Goal: Check status: Check status

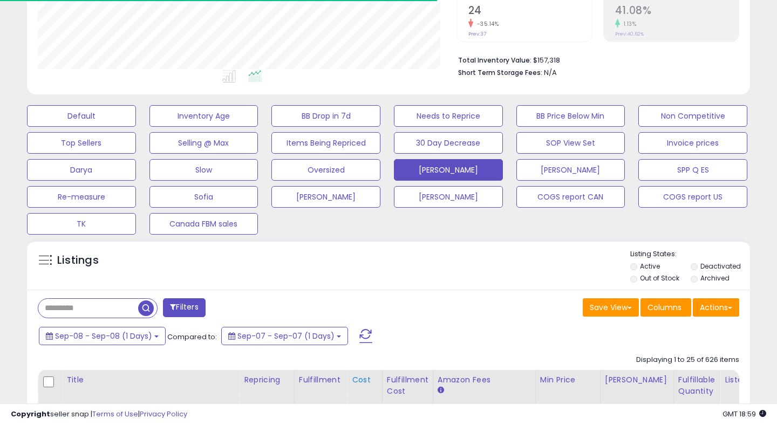
scroll to position [247, 0]
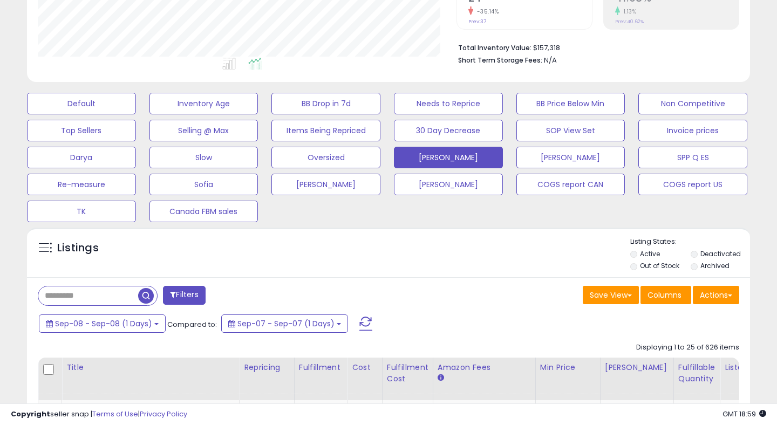
click at [363, 325] on span at bounding box center [365, 324] width 13 height 14
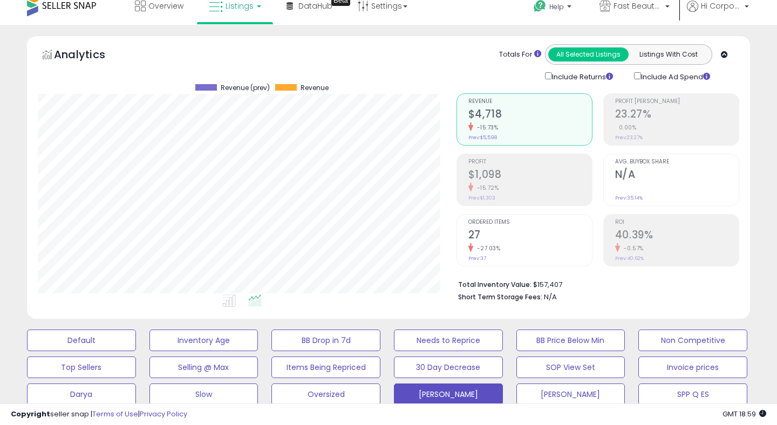
scroll to position [0, 0]
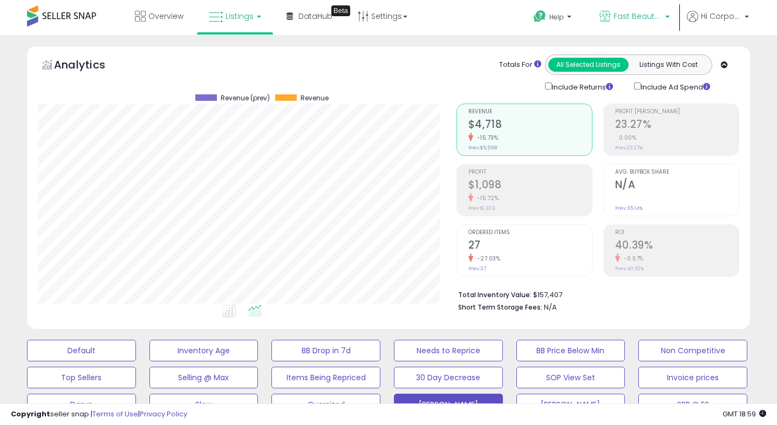
click at [603, 16] on icon at bounding box center [605, 16] width 11 height 11
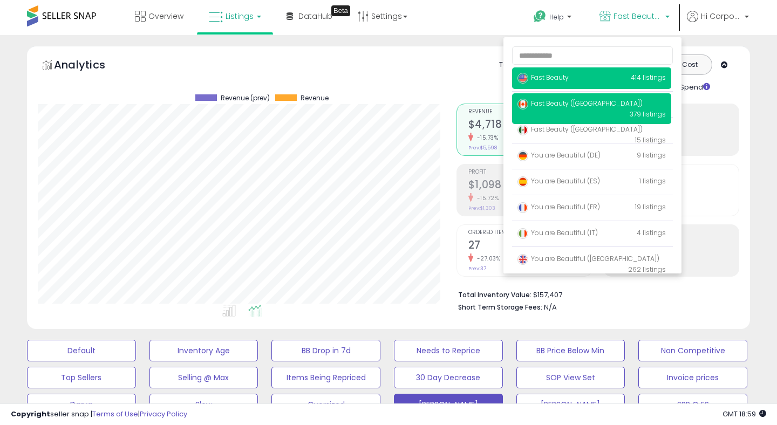
click at [586, 86] on p "Fast Beauty 414 listings" at bounding box center [591, 78] width 159 height 22
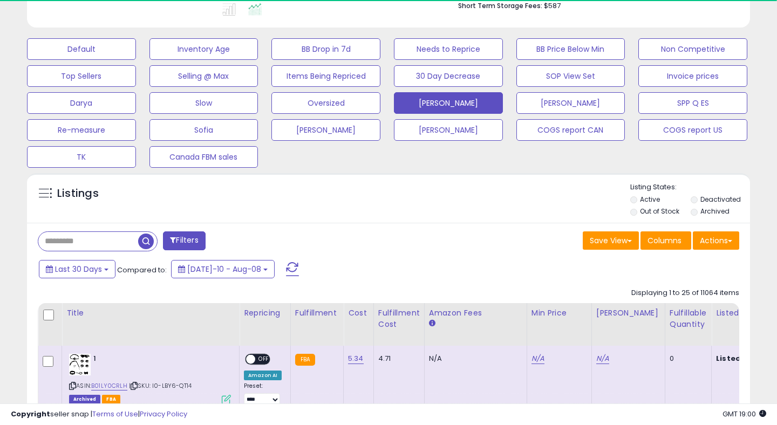
scroll to position [305, 0]
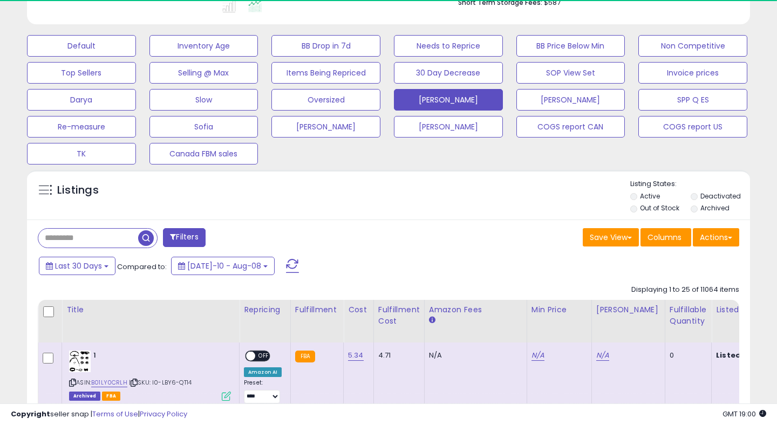
click at [286, 260] on span at bounding box center [292, 266] width 13 height 14
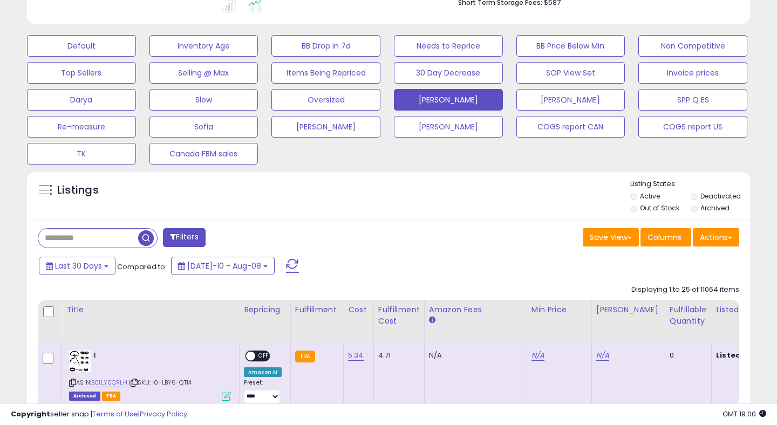
scroll to position [221, 418]
click at [286, 265] on span at bounding box center [292, 266] width 13 height 14
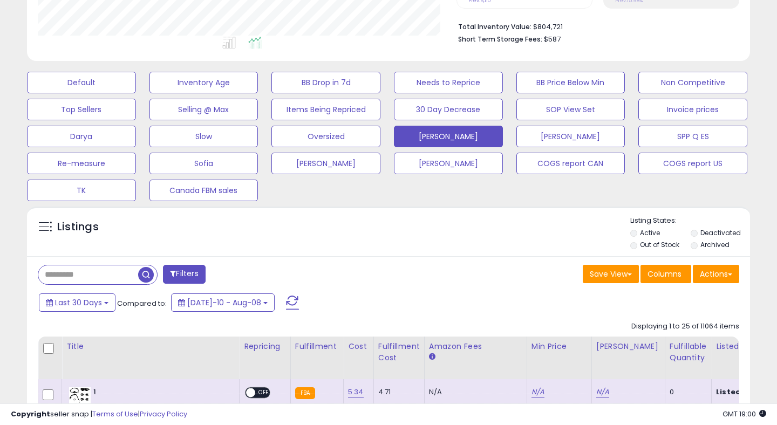
scroll to position [457, 0]
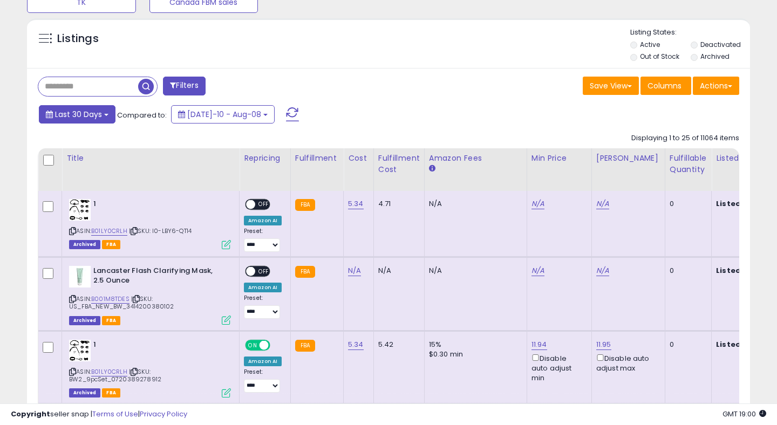
click at [96, 113] on span "Last 30 Days" at bounding box center [78, 114] width 47 height 11
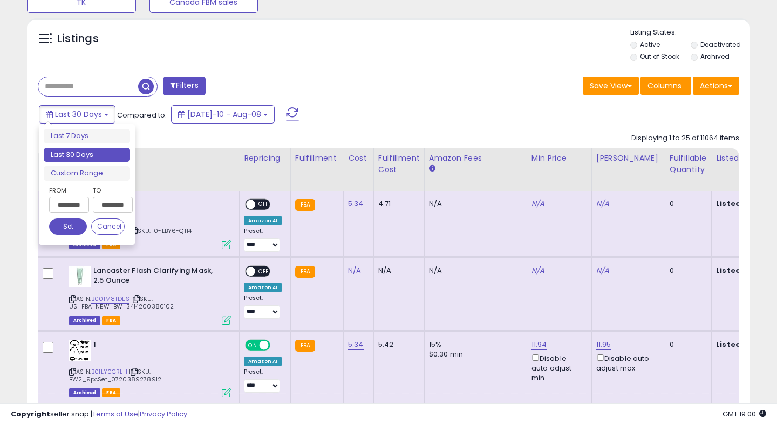
click at [78, 203] on input "**********" at bounding box center [69, 205] width 40 height 16
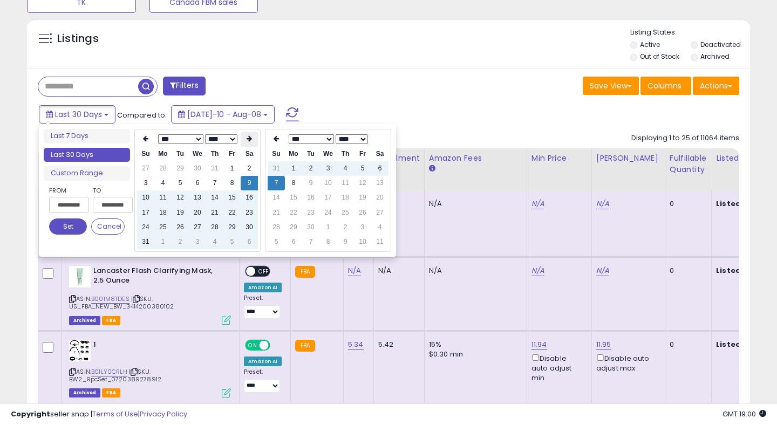
click at [249, 137] on icon at bounding box center [249, 138] width 5 height 6
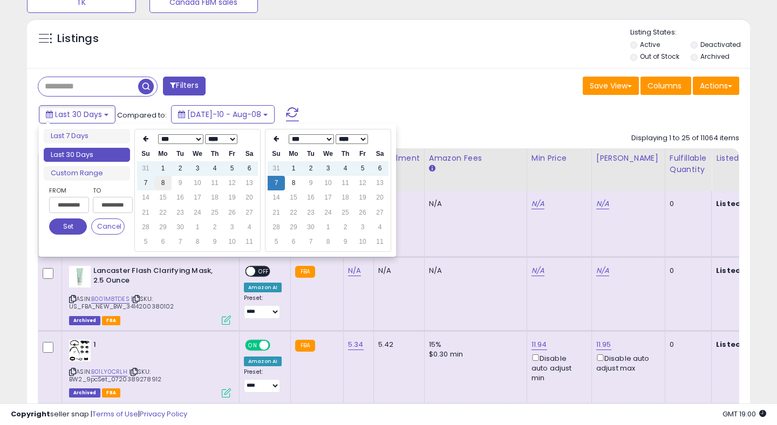
type input "**********"
click at [165, 180] on td "8" at bounding box center [162, 183] width 17 height 15
type input "**********"
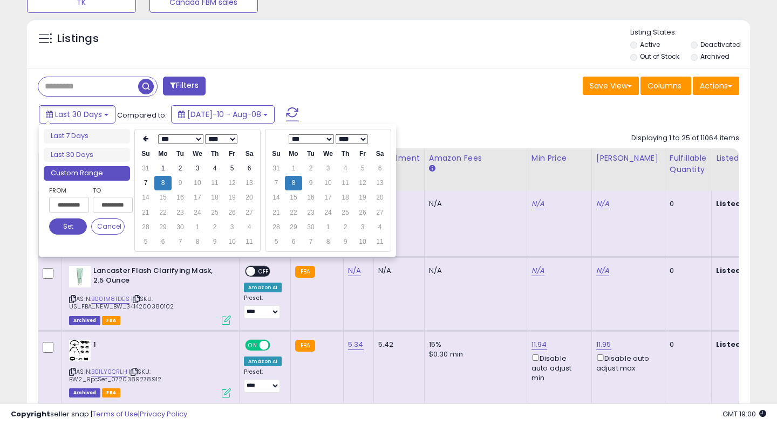
type input "**********"
click at [66, 229] on button "Set" at bounding box center [68, 227] width 38 height 16
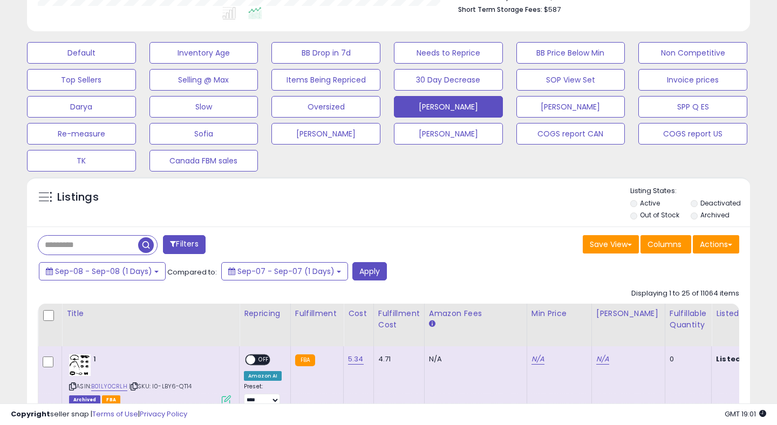
scroll to position [316, 0]
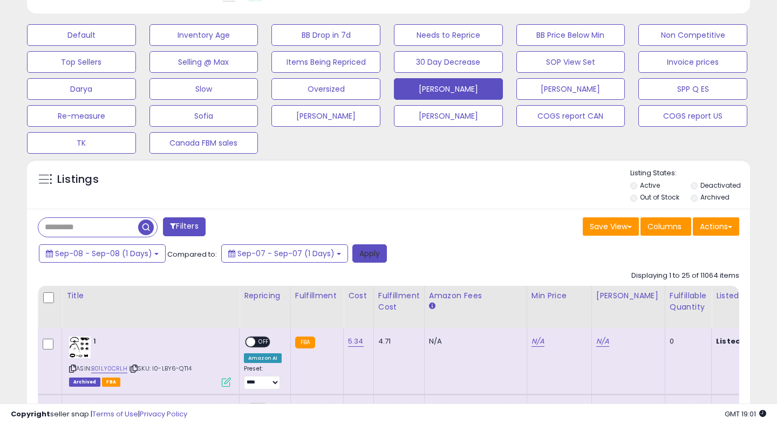
click at [358, 252] on button "Apply" at bounding box center [369, 253] width 35 height 18
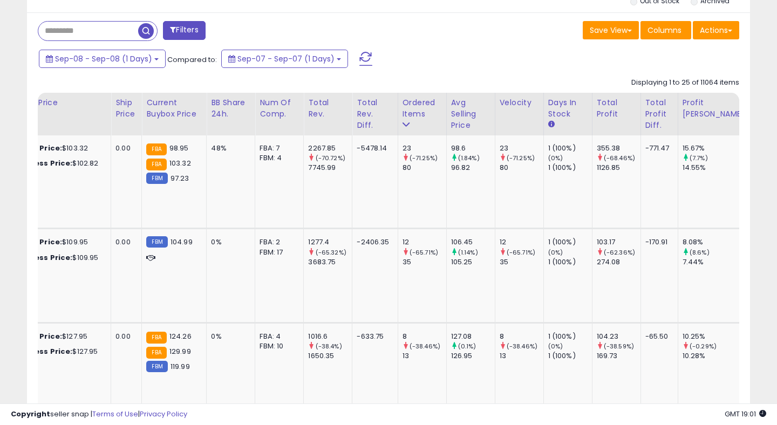
scroll to position [0, 712]
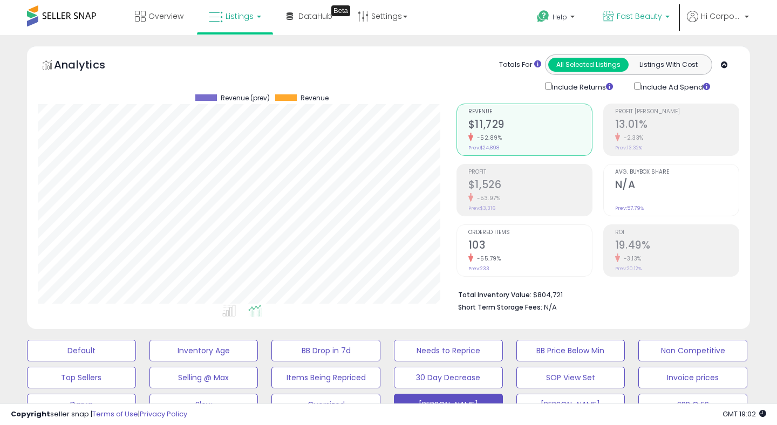
click at [623, 16] on span "Fast Beauty" at bounding box center [639, 16] width 45 height 11
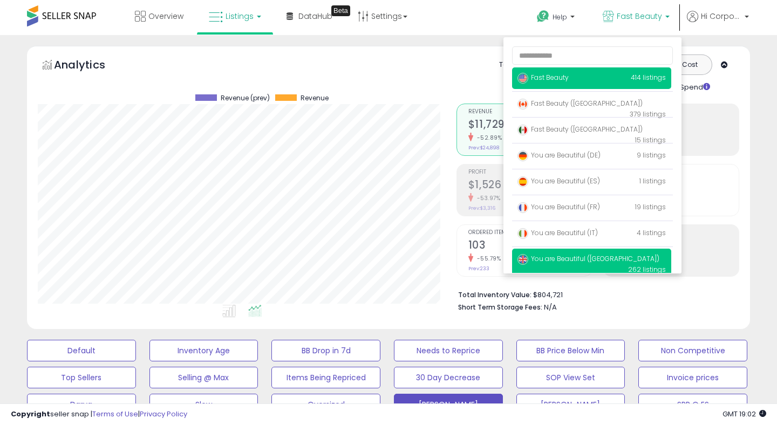
click at [560, 263] on span "You are Beautiful ([GEOGRAPHIC_DATA])" at bounding box center [589, 258] width 142 height 9
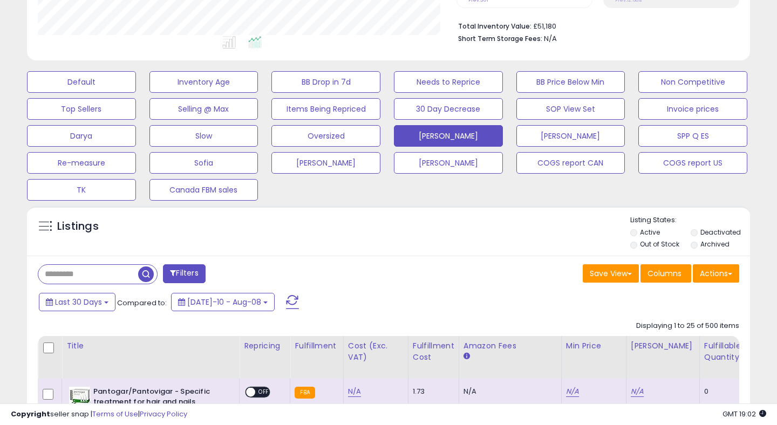
scroll to position [275, 0]
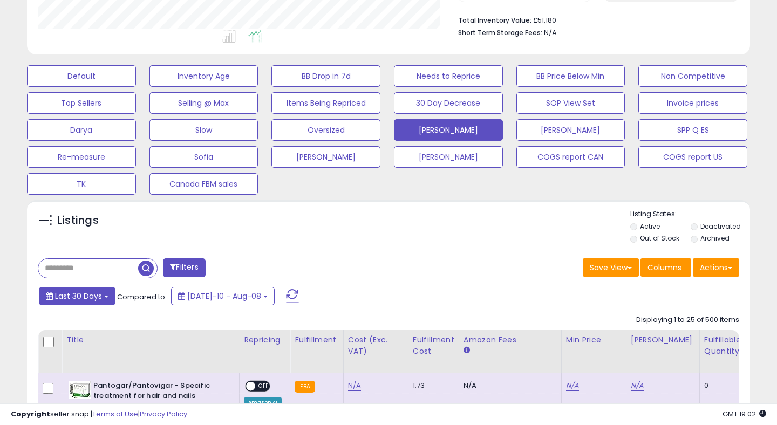
click at [77, 297] on span "Last 30 Days" at bounding box center [78, 296] width 47 height 11
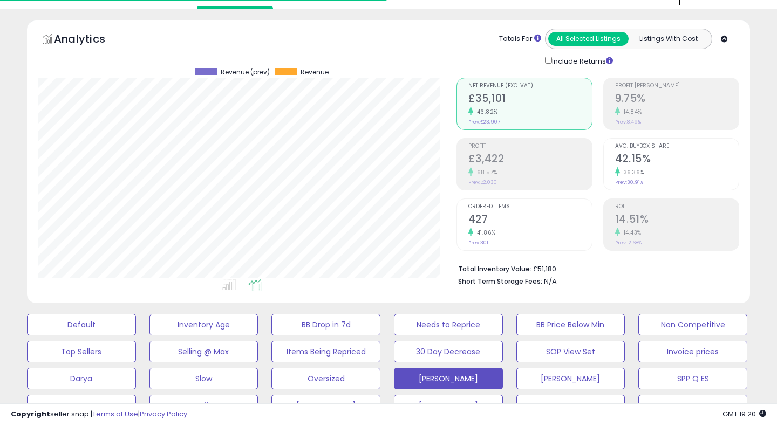
scroll to position [0, 0]
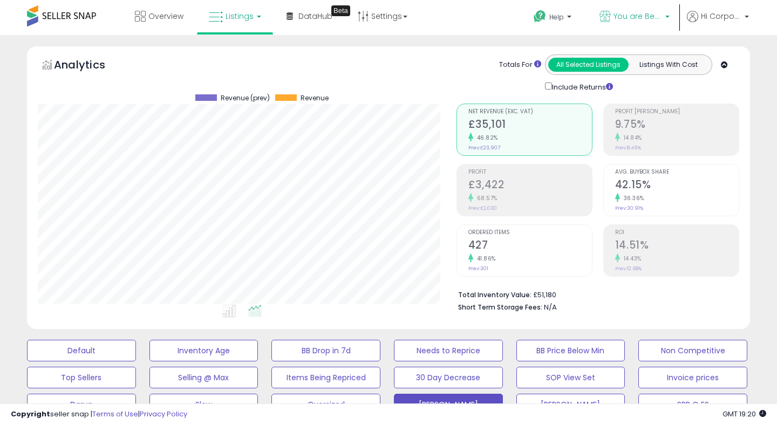
click at [617, 21] on span "You are Beautiful ([GEOGRAPHIC_DATA])" at bounding box center [638, 16] width 49 height 11
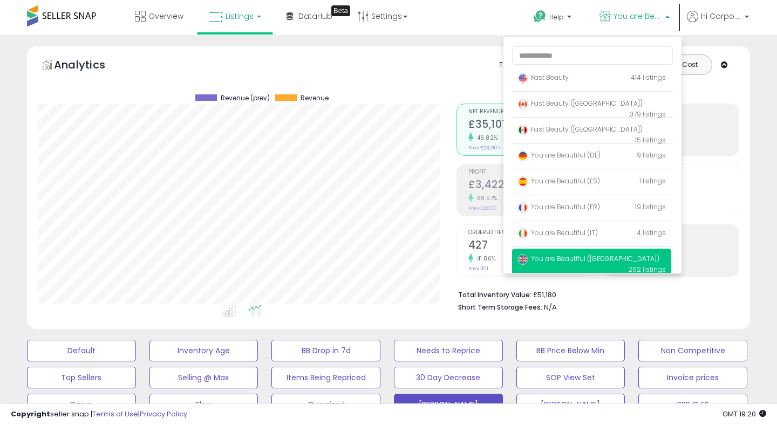
click at [543, 264] on p "You are Beautiful (UK) 262 listings" at bounding box center [591, 264] width 159 height 31
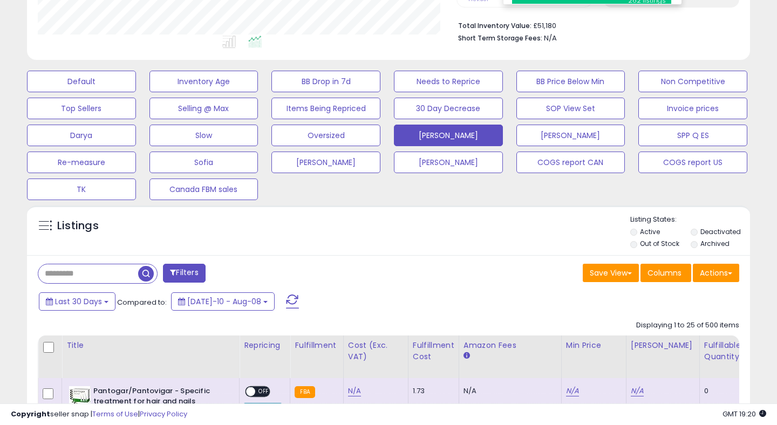
scroll to position [299, 0]
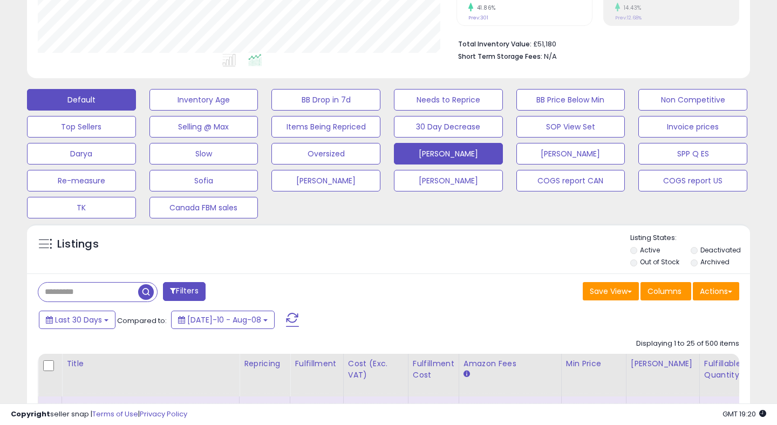
scroll to position [279, 0]
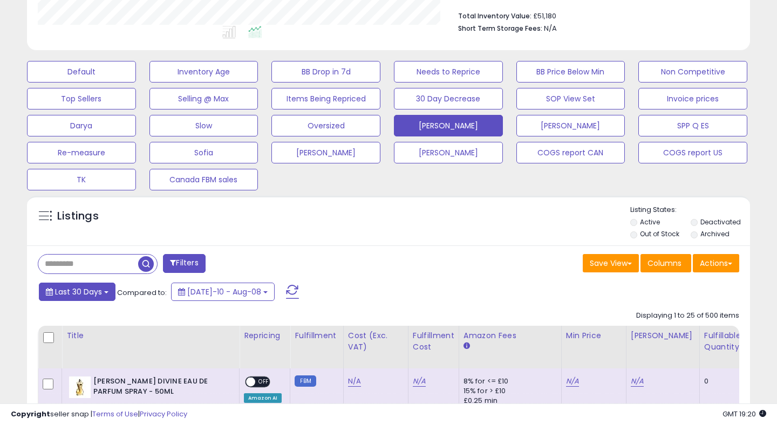
click at [81, 293] on span "Last 30 Days" at bounding box center [78, 292] width 47 height 11
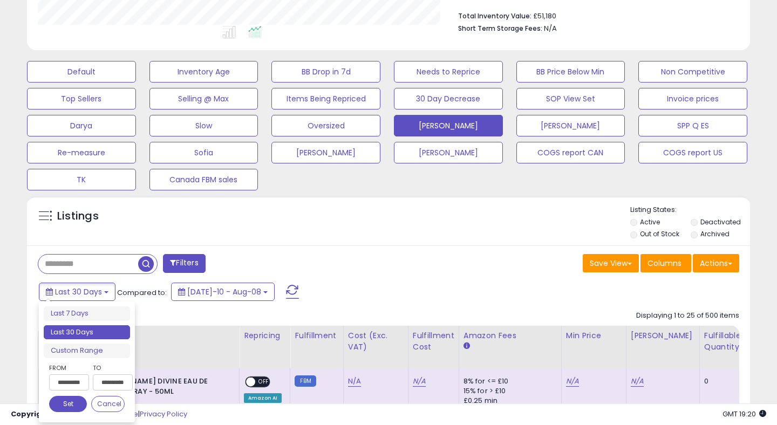
click at [63, 381] on input "**********" at bounding box center [69, 383] width 40 height 16
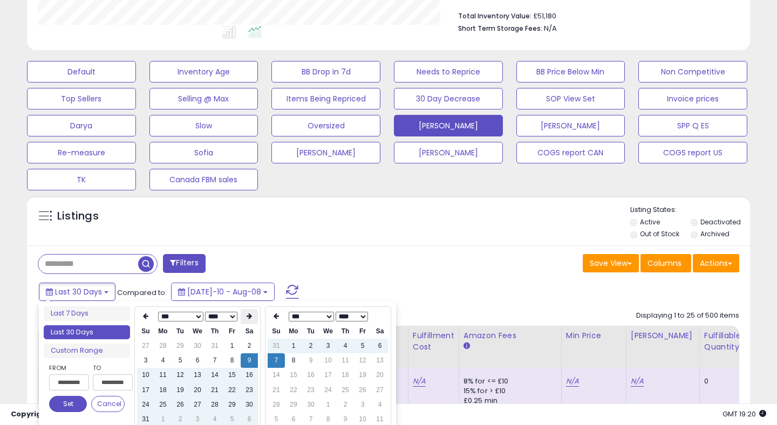
click at [244, 316] on th at bounding box center [249, 316] width 17 height 15
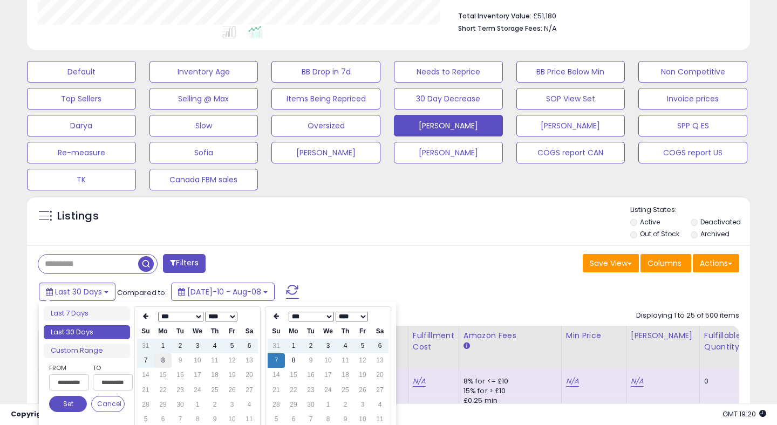
type input "**********"
click at [162, 362] on td "8" at bounding box center [162, 360] width 17 height 15
type input "**********"
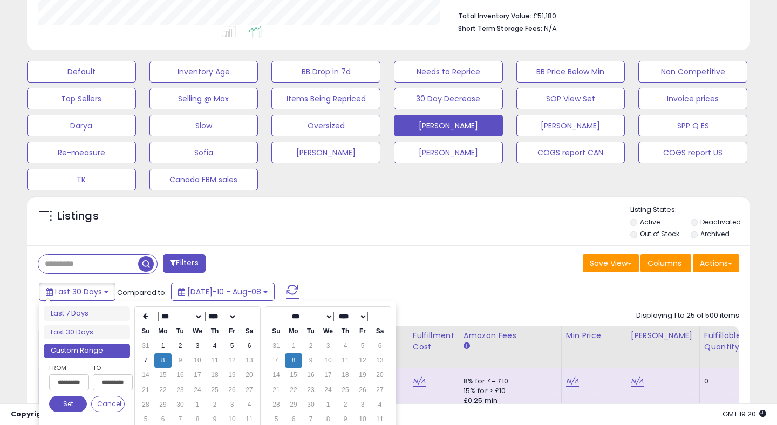
type input "**********"
click at [70, 404] on button "Set" at bounding box center [68, 404] width 38 height 16
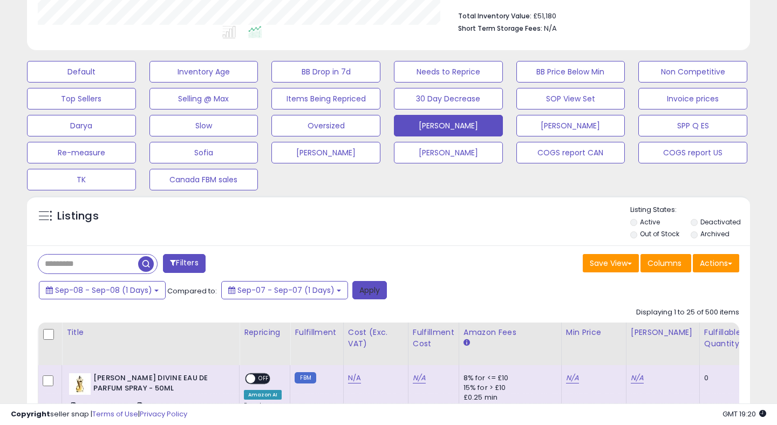
click at [369, 292] on button "Apply" at bounding box center [369, 290] width 35 height 18
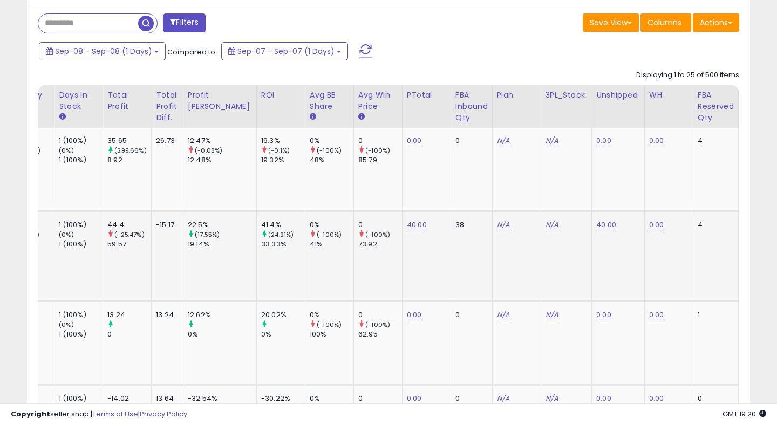
scroll to position [0, 0]
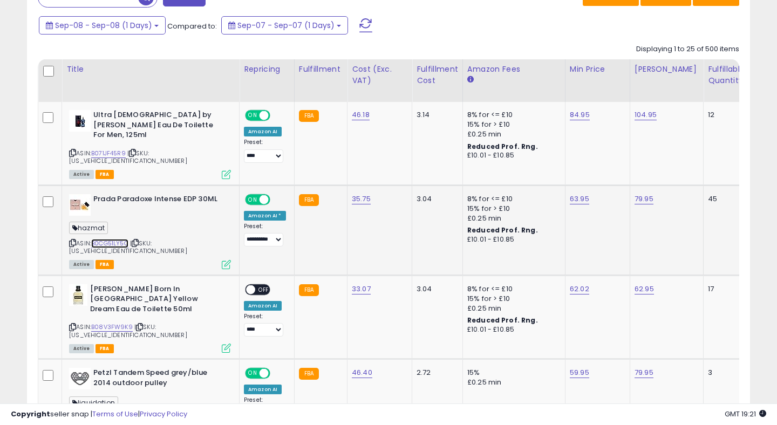
click at [113, 239] on link "B0CG51LY5Q" at bounding box center [109, 243] width 37 height 9
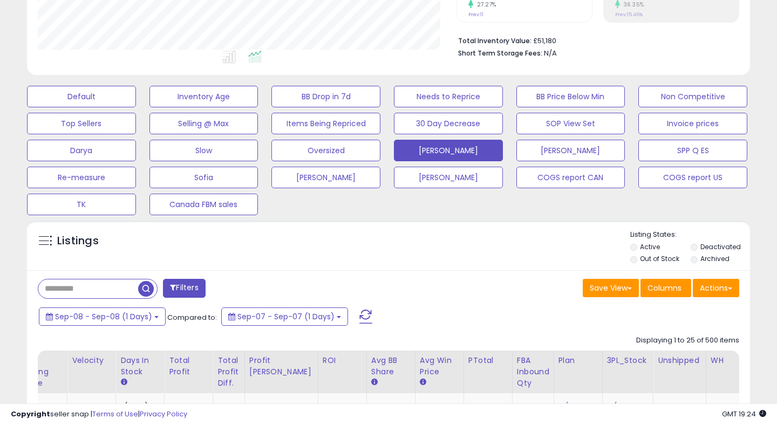
scroll to position [287, 0]
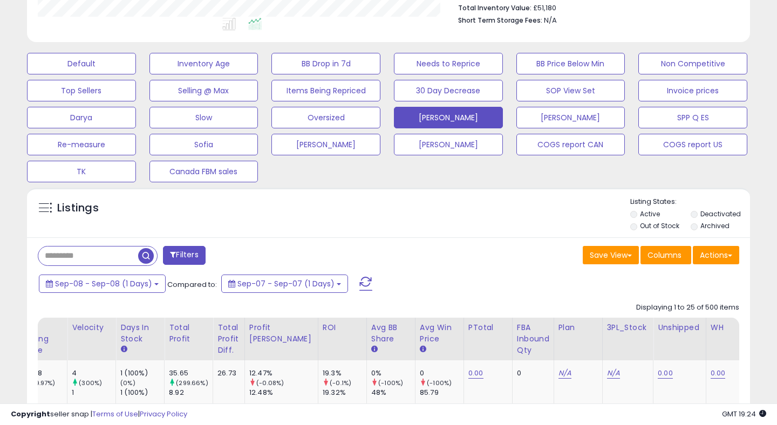
click at [362, 283] on span at bounding box center [365, 284] width 13 height 14
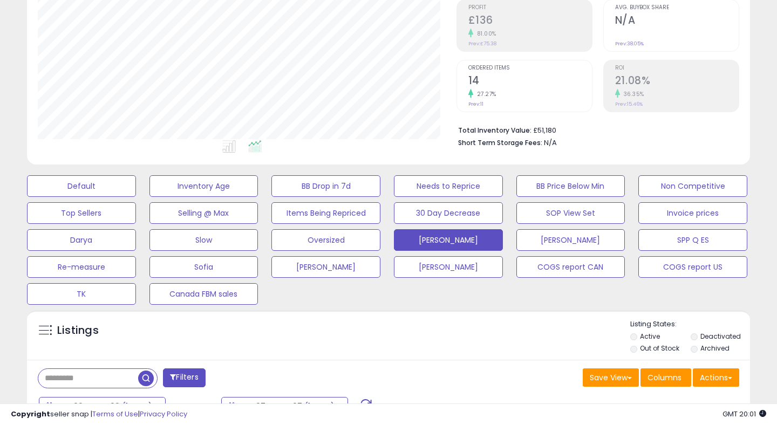
scroll to position [175, 0]
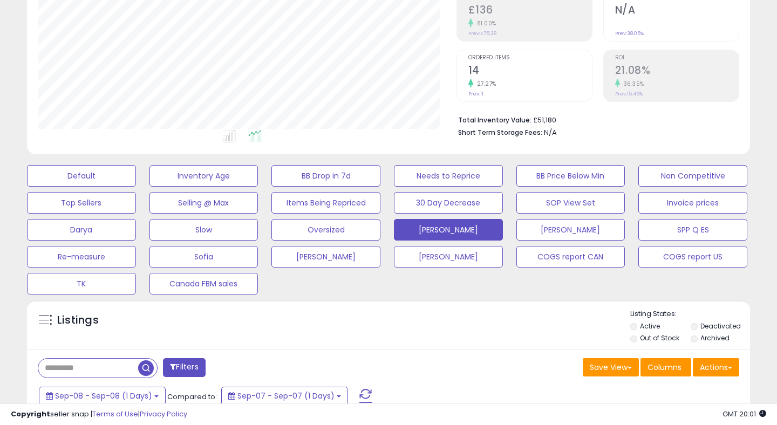
click at [360, 396] on span at bounding box center [365, 396] width 13 height 14
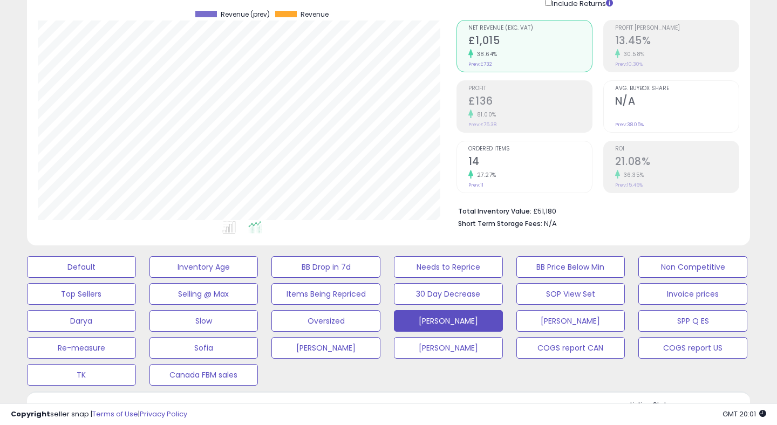
scroll to position [0, 0]
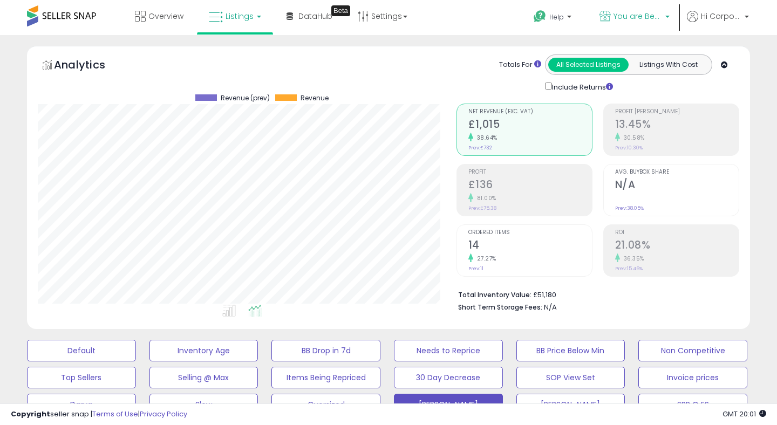
click at [629, 17] on span "You are Beautiful ([GEOGRAPHIC_DATA])" at bounding box center [638, 16] width 49 height 11
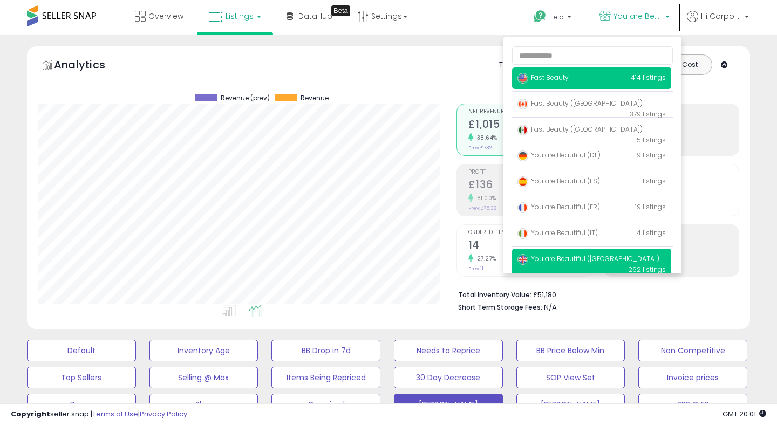
click at [604, 84] on p "Fast Beauty 414 listings" at bounding box center [591, 78] width 159 height 22
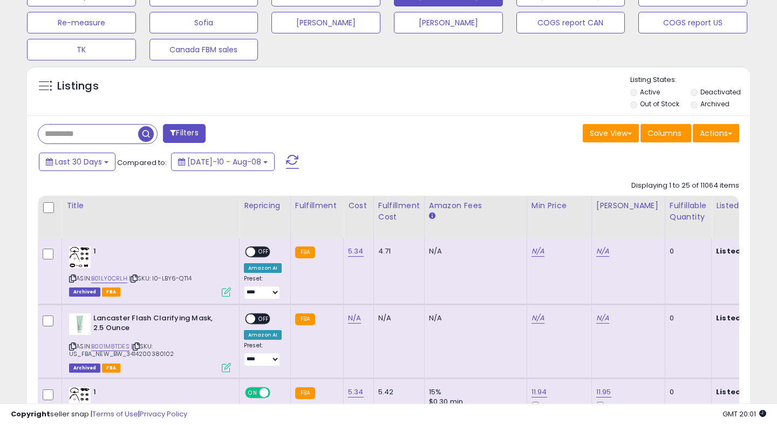
scroll to position [339, 0]
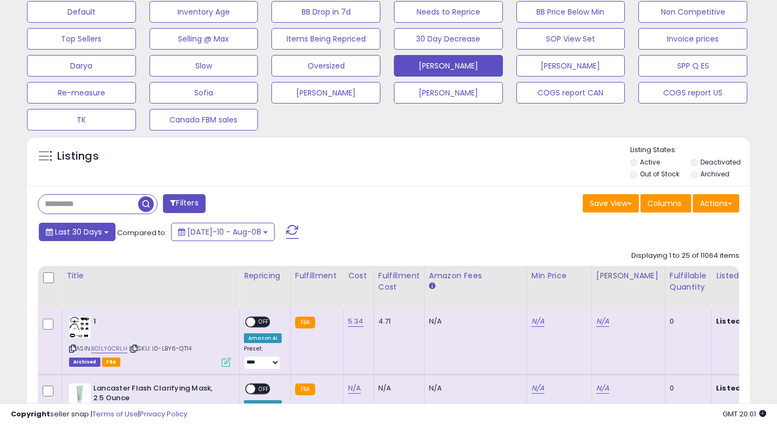
click at [87, 229] on span "Last 30 Days" at bounding box center [78, 232] width 47 height 11
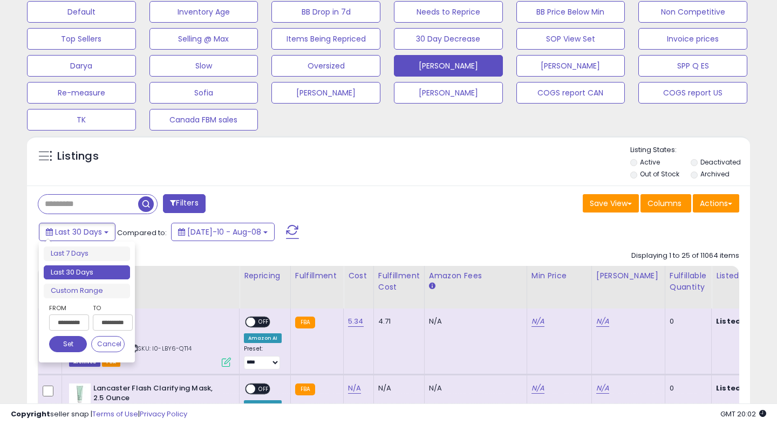
click at [76, 321] on input "**********" at bounding box center [69, 323] width 40 height 16
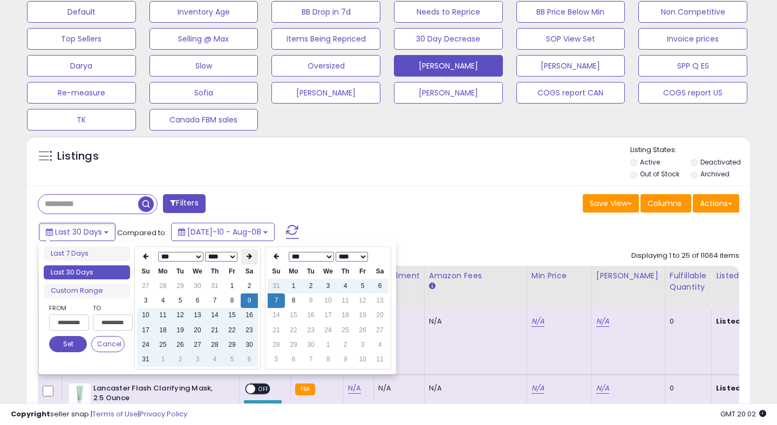
click at [247, 255] on icon at bounding box center [249, 256] width 5 height 6
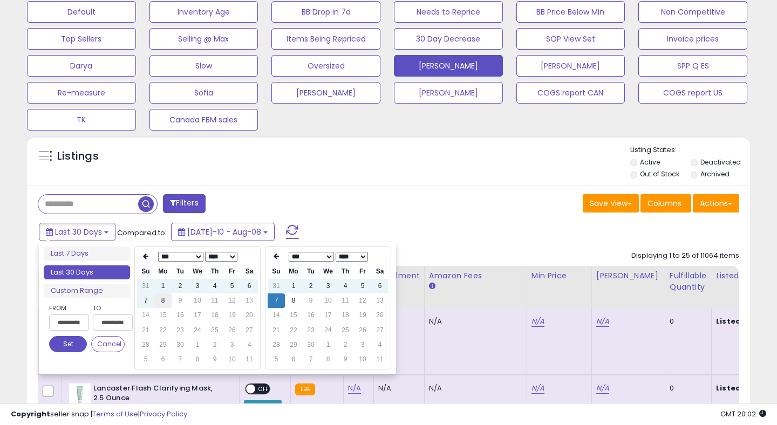
type input "**********"
click at [162, 302] on td "8" at bounding box center [162, 301] width 17 height 15
type input "**********"
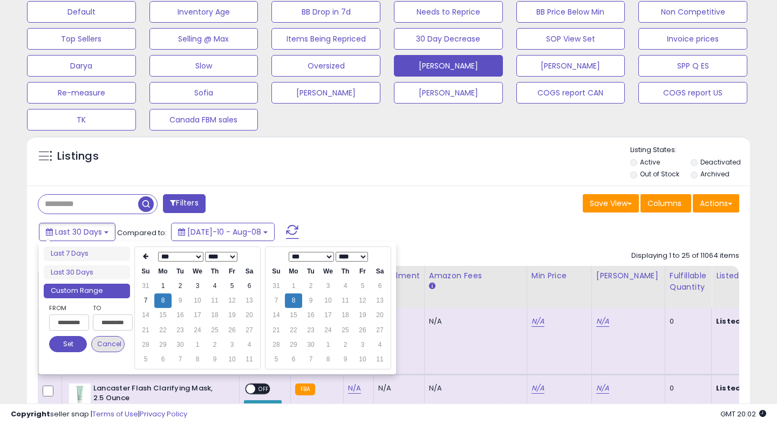
type input "**********"
click at [66, 346] on button "Set" at bounding box center [68, 344] width 38 height 16
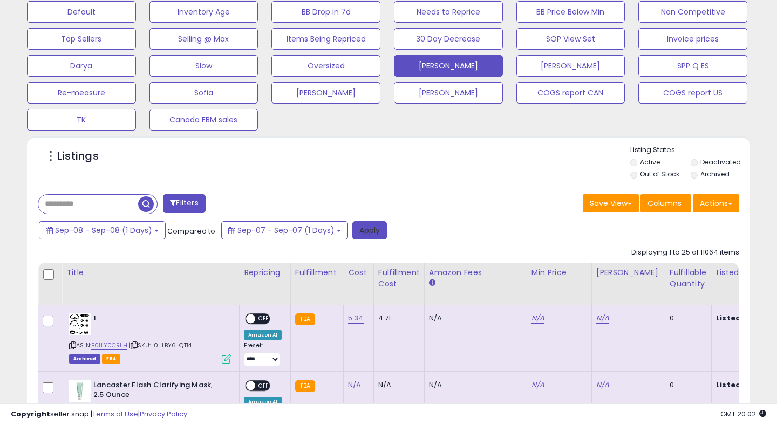
click at [362, 228] on button "Apply" at bounding box center [369, 230] width 35 height 18
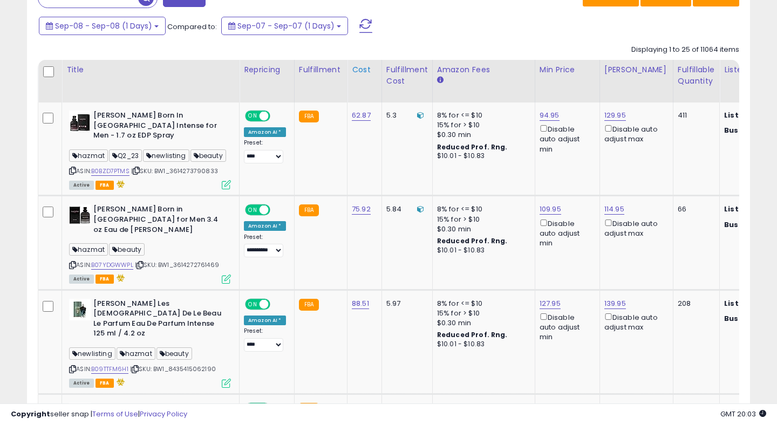
scroll to position [0, 0]
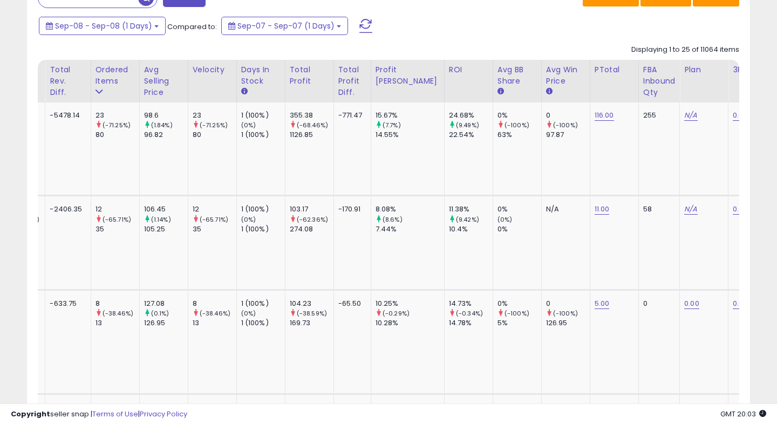
click at [361, 26] on span at bounding box center [365, 26] width 13 height 14
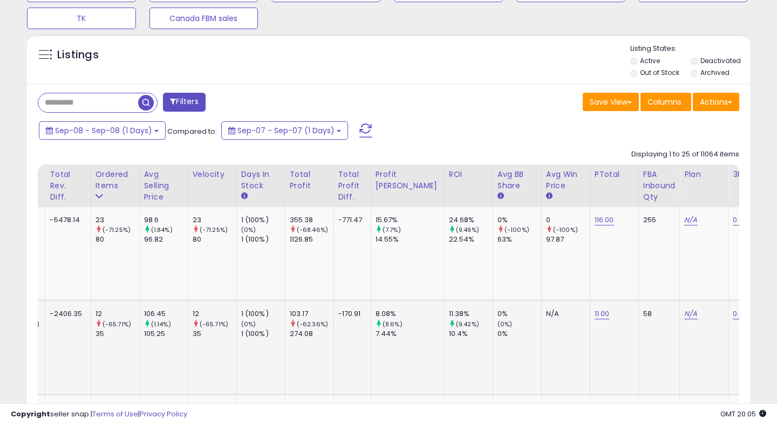
scroll to position [442, 0]
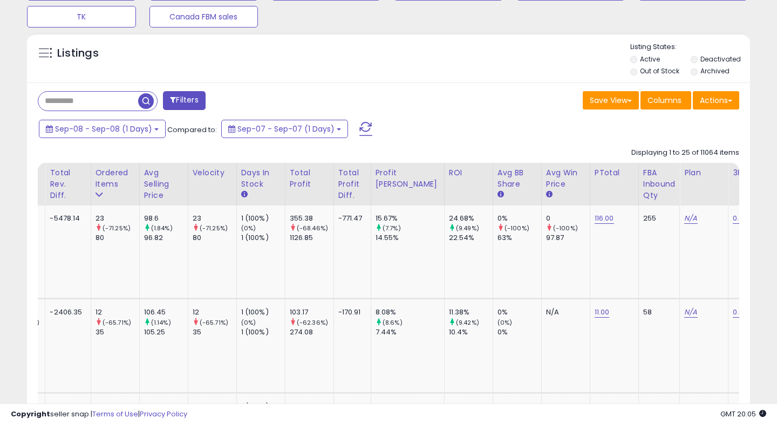
click at [362, 126] on span at bounding box center [365, 129] width 13 height 14
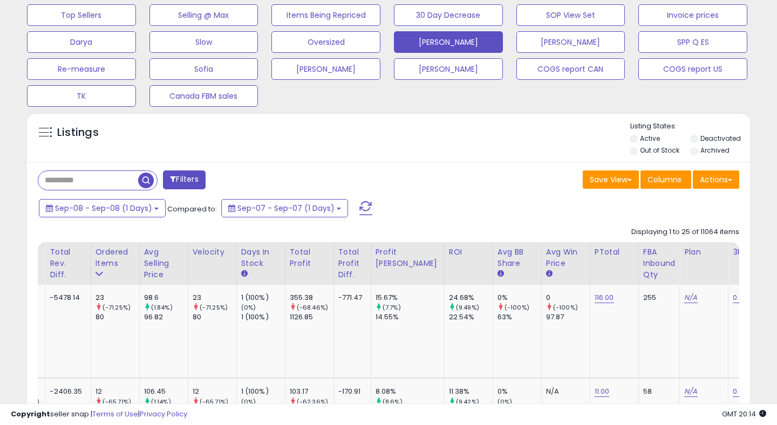
scroll to position [382, 0]
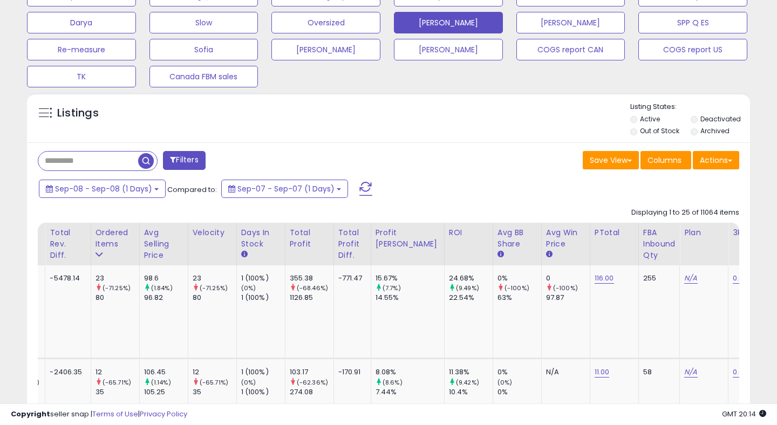
click at [362, 189] on span at bounding box center [365, 189] width 13 height 14
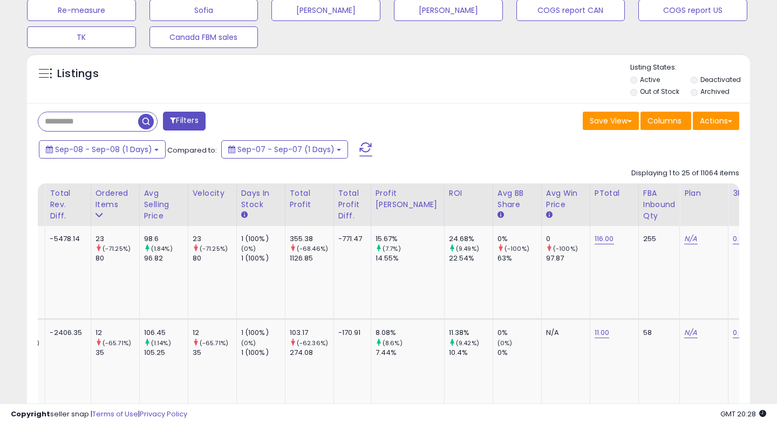
click at [365, 147] on span at bounding box center [365, 149] width 13 height 14
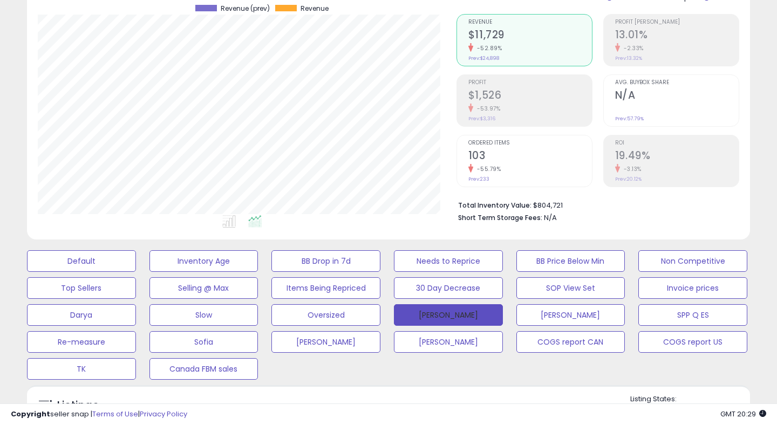
scroll to position [0, 0]
